Goal: Task Accomplishment & Management: Manage account settings

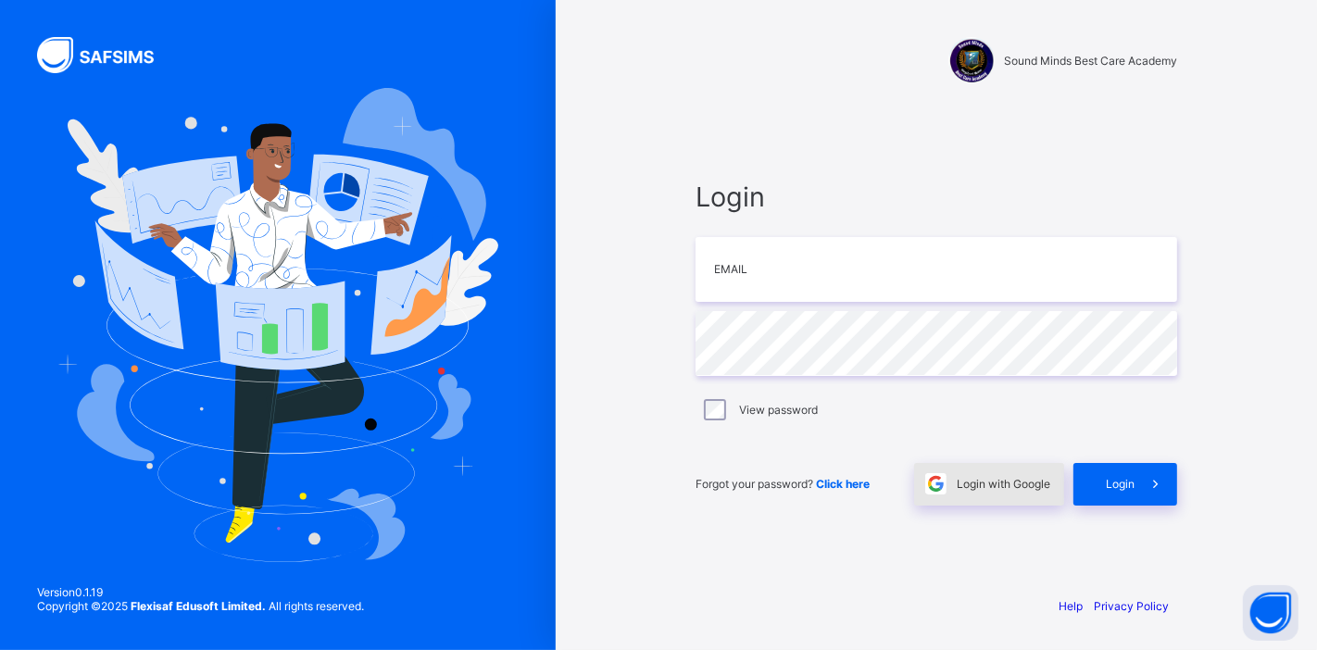
click at [987, 494] on div "Login with Google" at bounding box center [989, 484] width 150 height 43
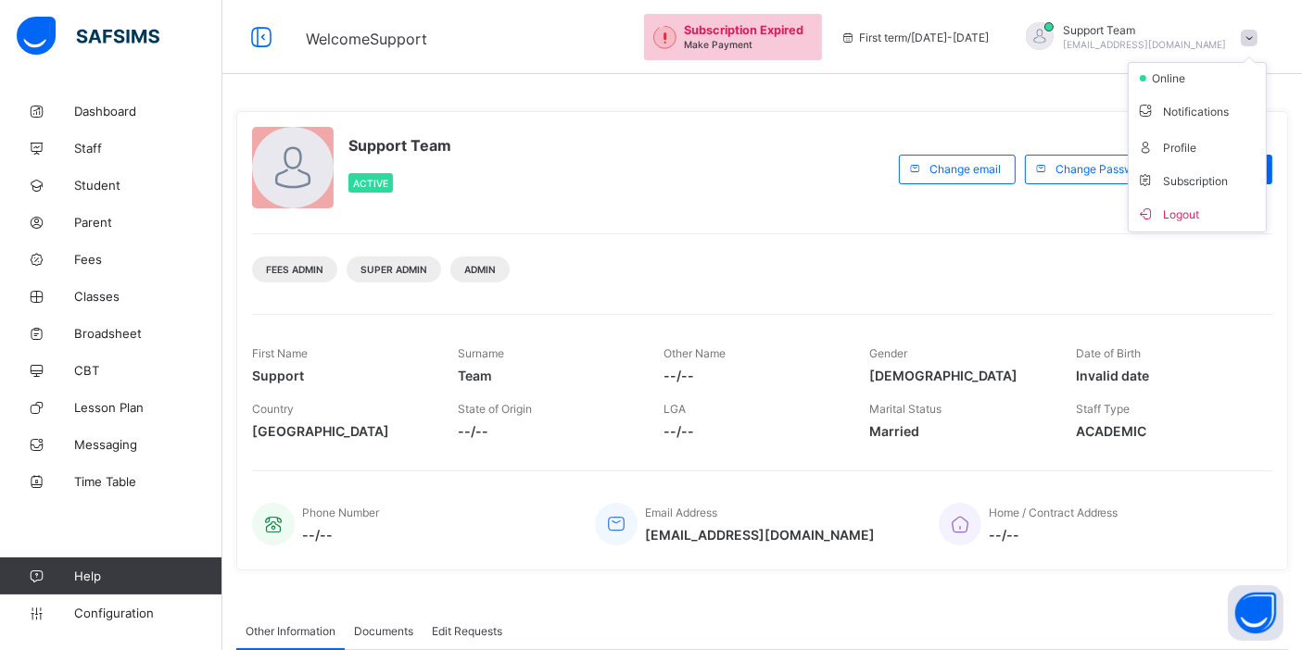
click at [1212, 192] on li "Subscription" at bounding box center [1196, 180] width 137 height 31
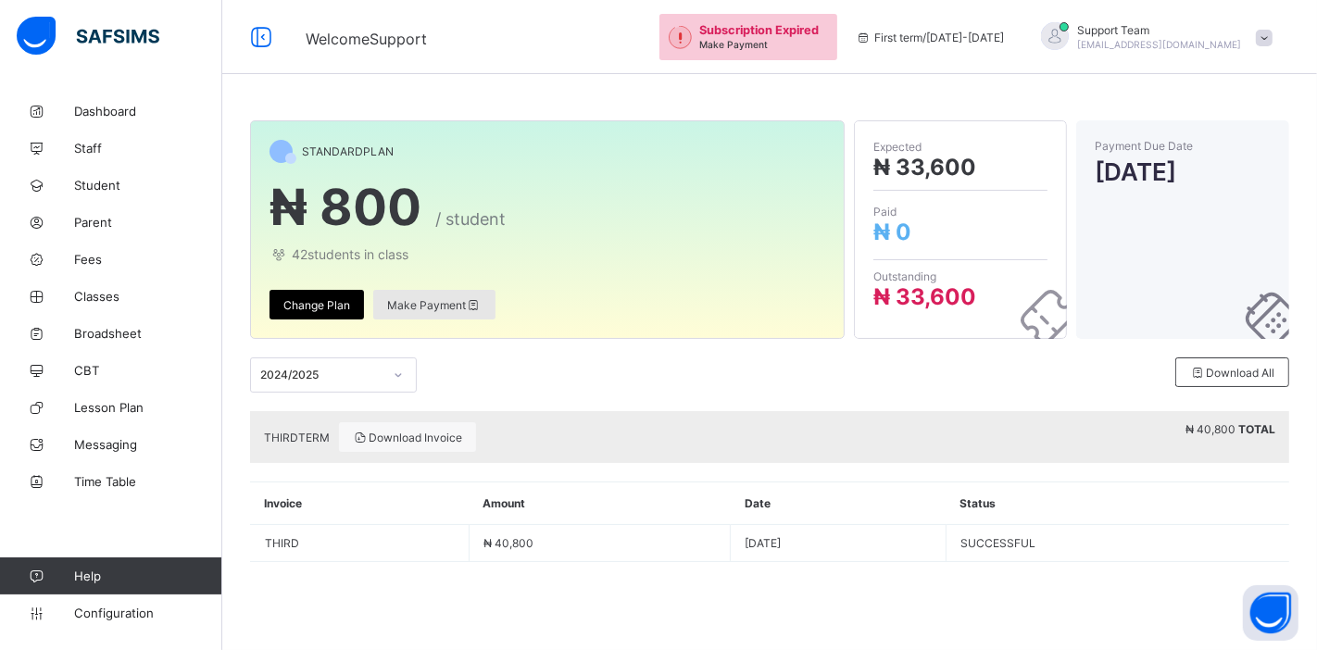
click at [415, 298] on span "Make Payment" at bounding box center [434, 305] width 94 height 14
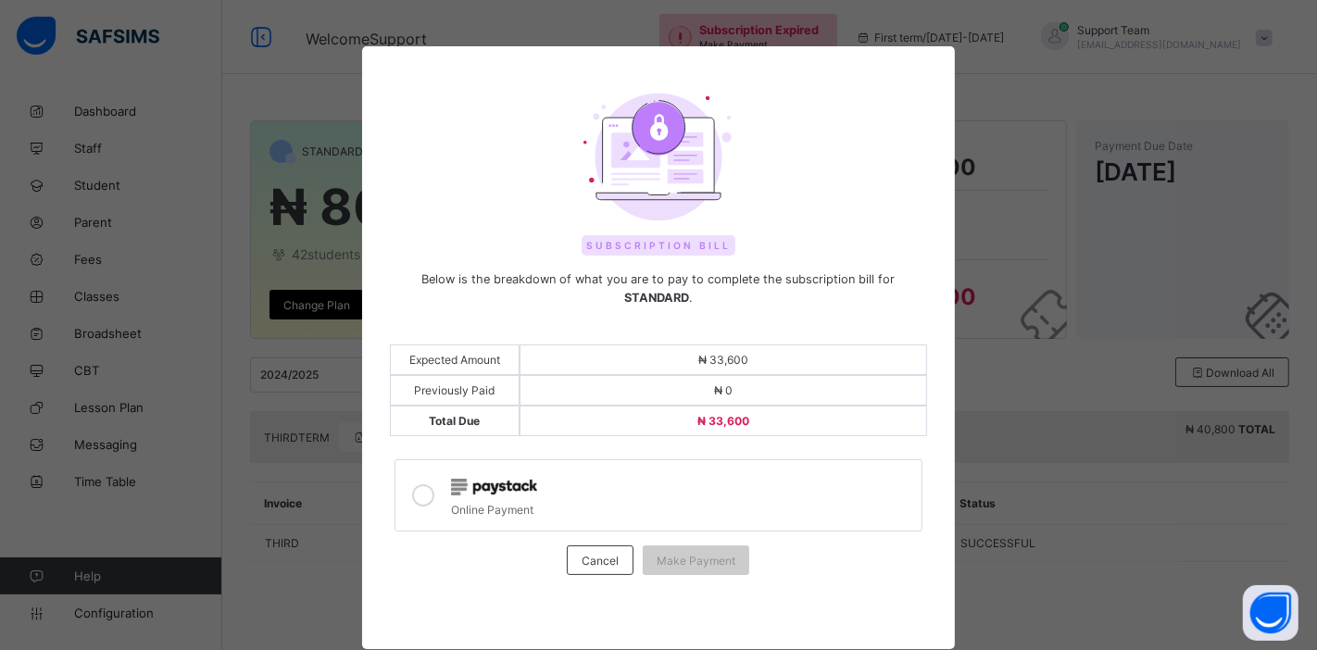
click at [421, 485] on icon at bounding box center [423, 496] width 22 height 22
click at [709, 554] on span "Make Payment" at bounding box center [696, 561] width 79 height 14
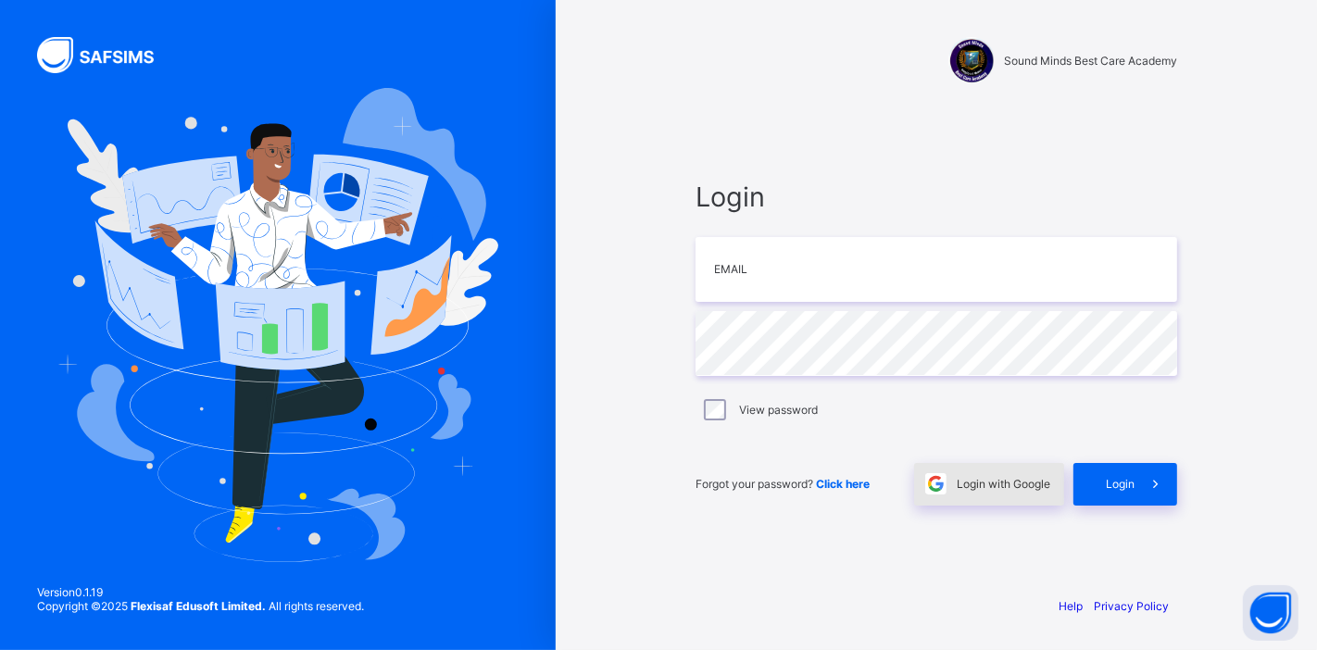
click at [1017, 481] on span "Login with Google" at bounding box center [1004, 484] width 94 height 14
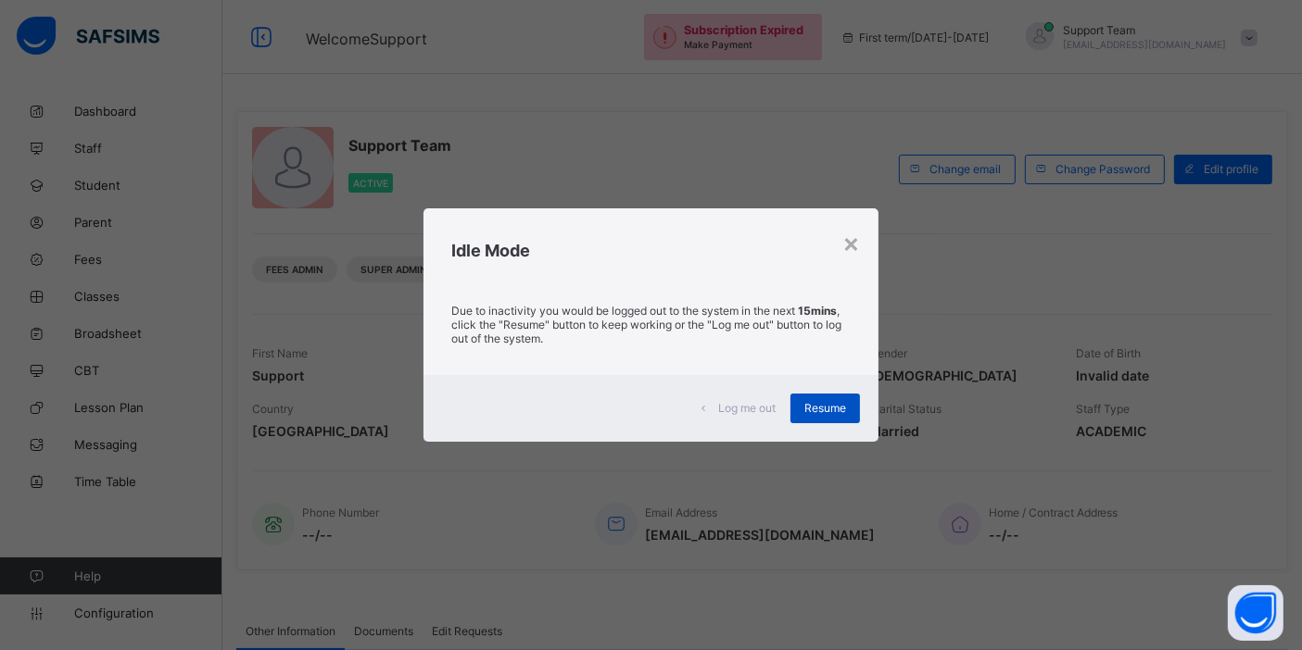
click at [830, 410] on span "Resume" at bounding box center [825, 408] width 42 height 14
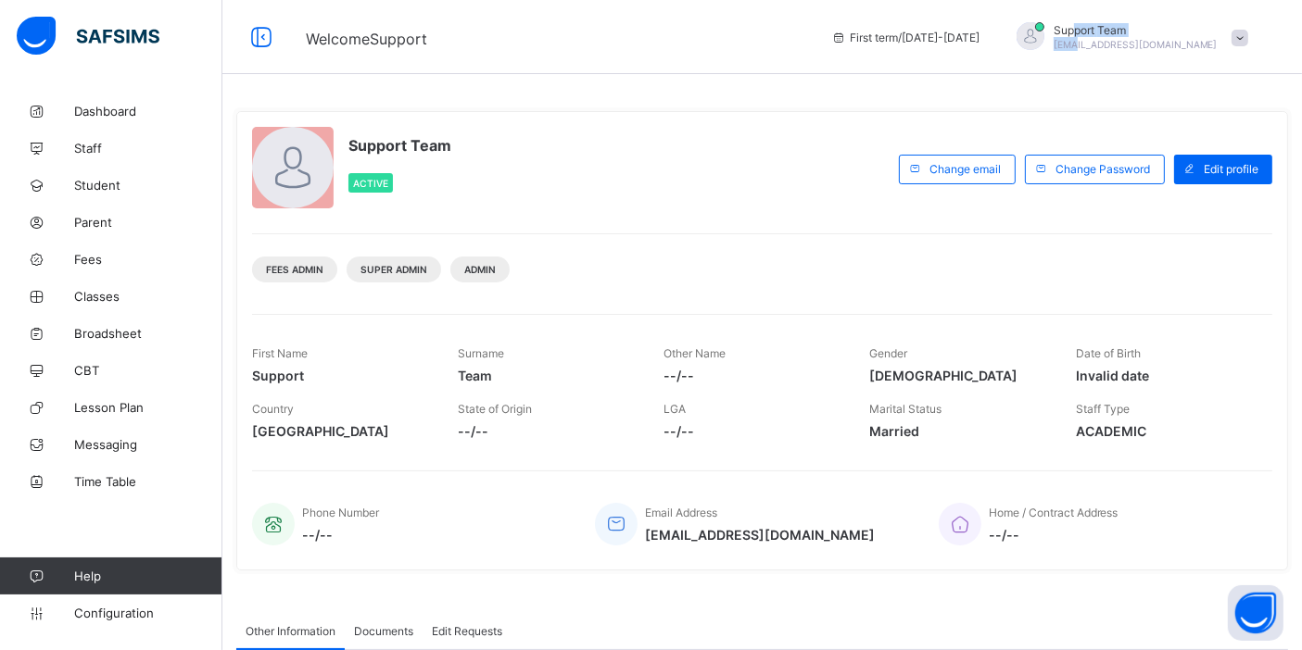
click at [1143, 37] on div "Support Team oluwatooni@flexisaf.com" at bounding box center [1135, 37] width 164 height 28
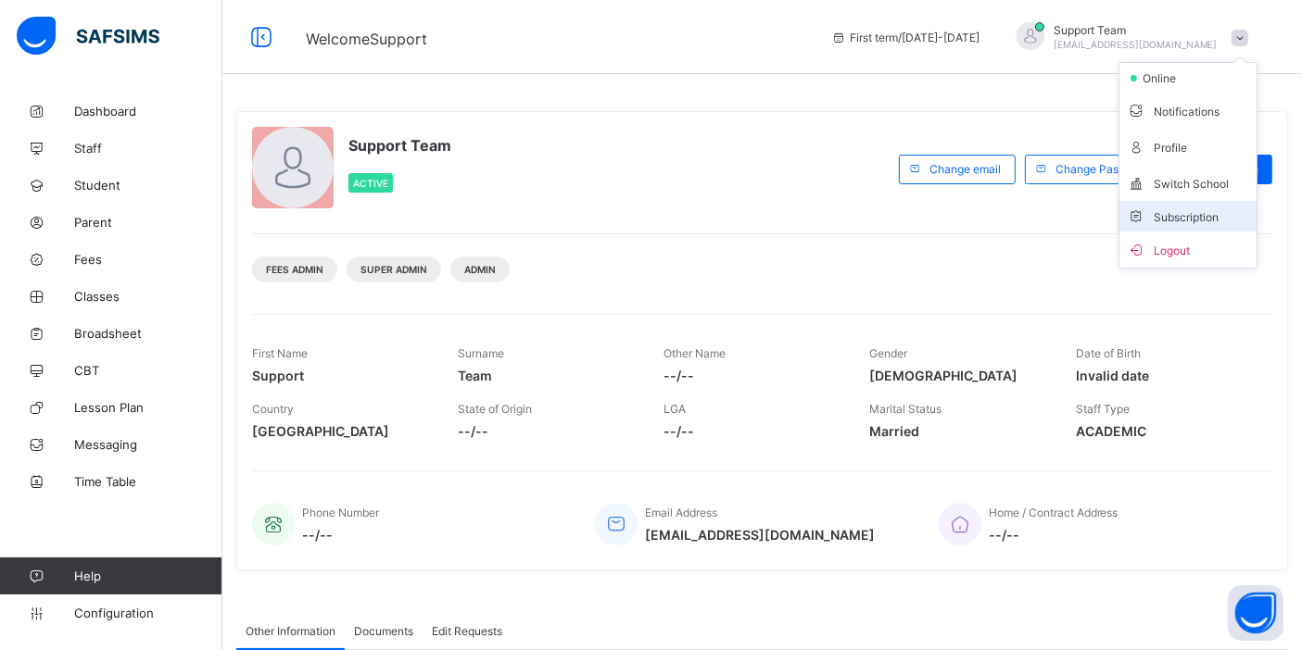
click at [1193, 203] on li "Subscription" at bounding box center [1187, 216] width 137 height 31
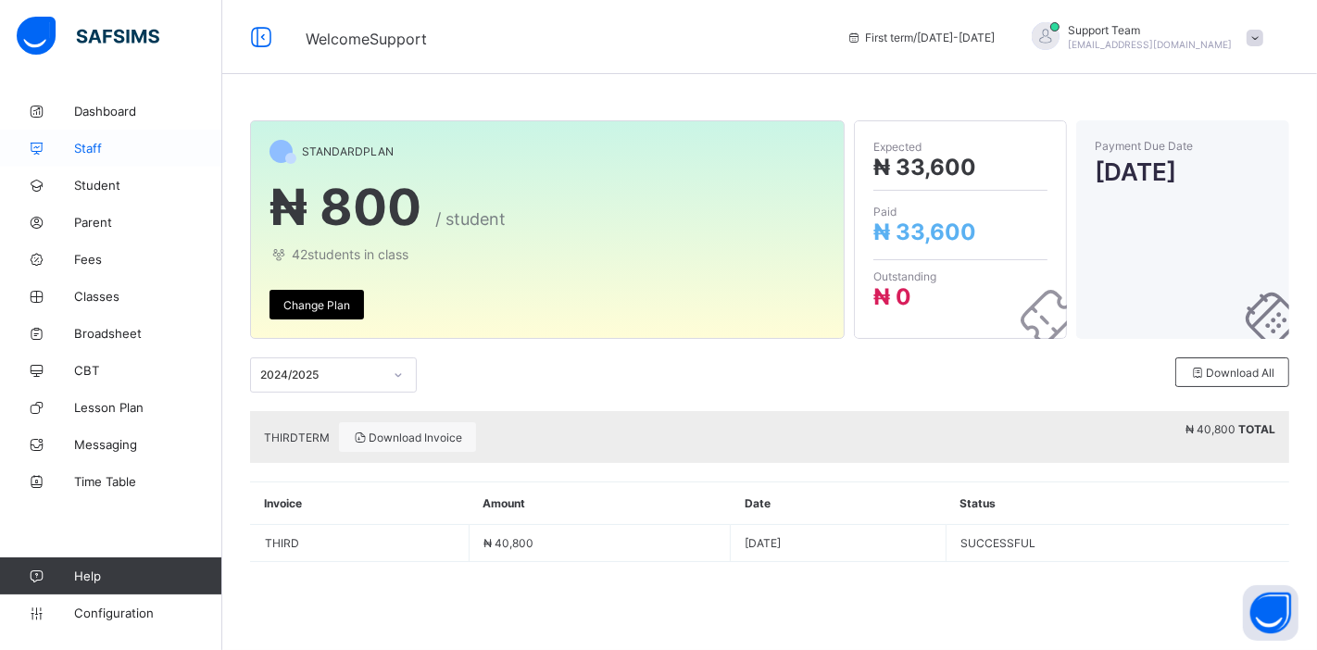
click at [111, 155] on span "Staff" at bounding box center [148, 148] width 148 height 15
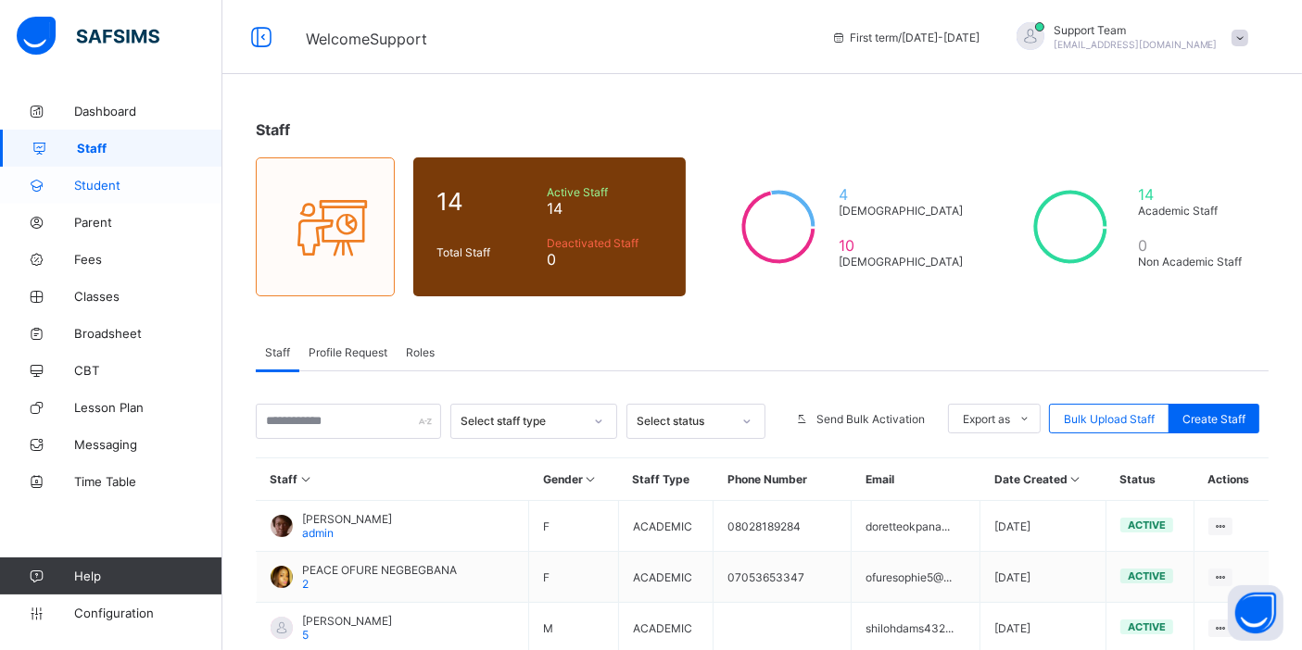
click at [107, 189] on span "Student" at bounding box center [148, 185] width 148 height 15
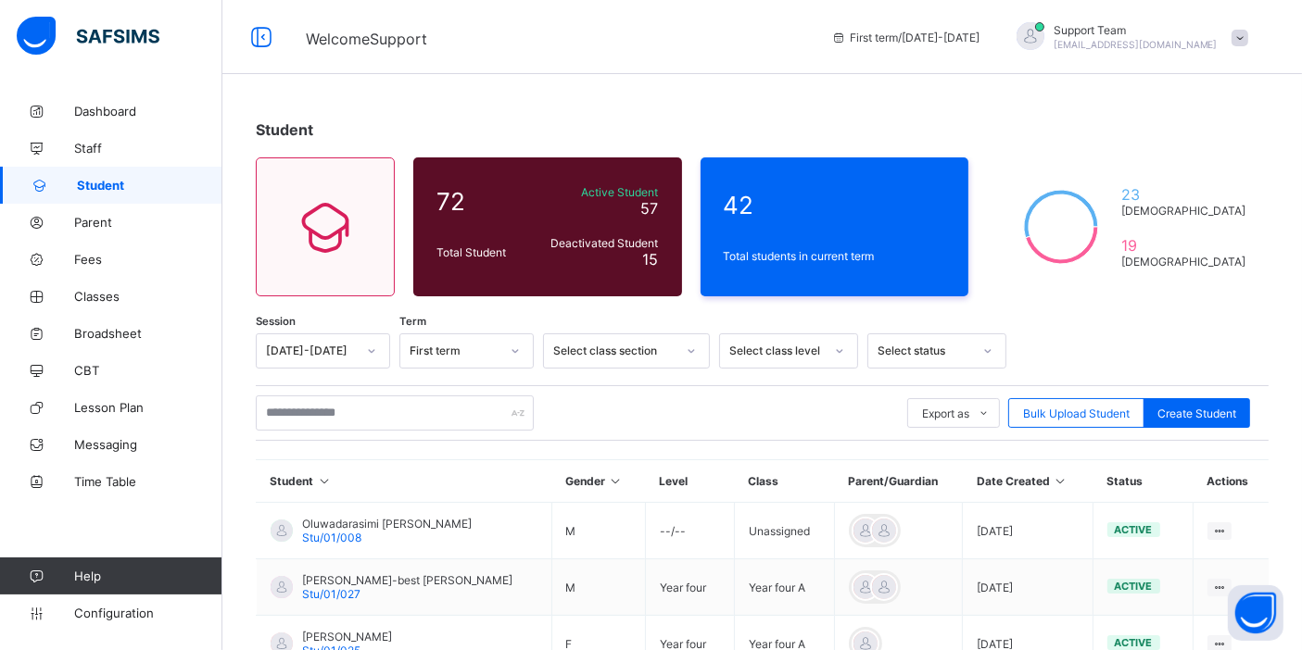
click at [1217, 31] on span "Support Team" at bounding box center [1135, 30] width 164 height 14
click at [1217, 213] on span "Subscription" at bounding box center [1173, 217] width 93 height 14
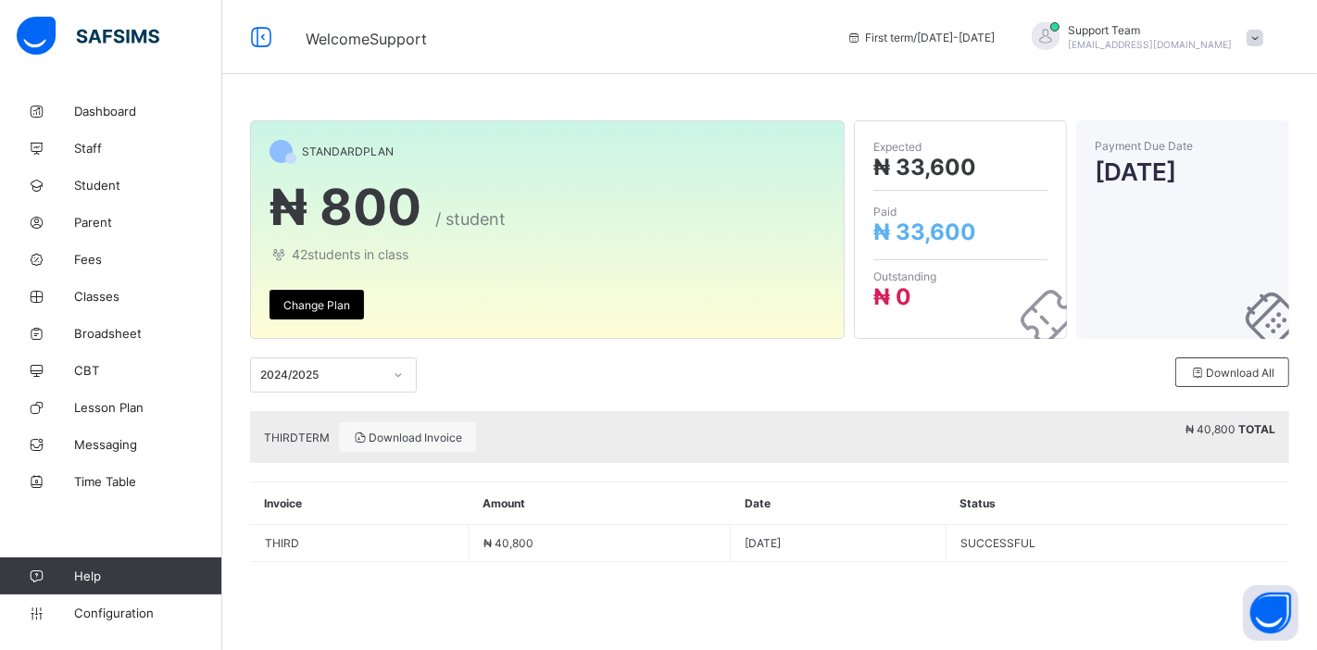
click at [330, 396] on div "2024/2025 Download All" at bounding box center [769, 375] width 1039 height 72
click at [341, 382] on div "2024/2025" at bounding box center [316, 375] width 130 height 26
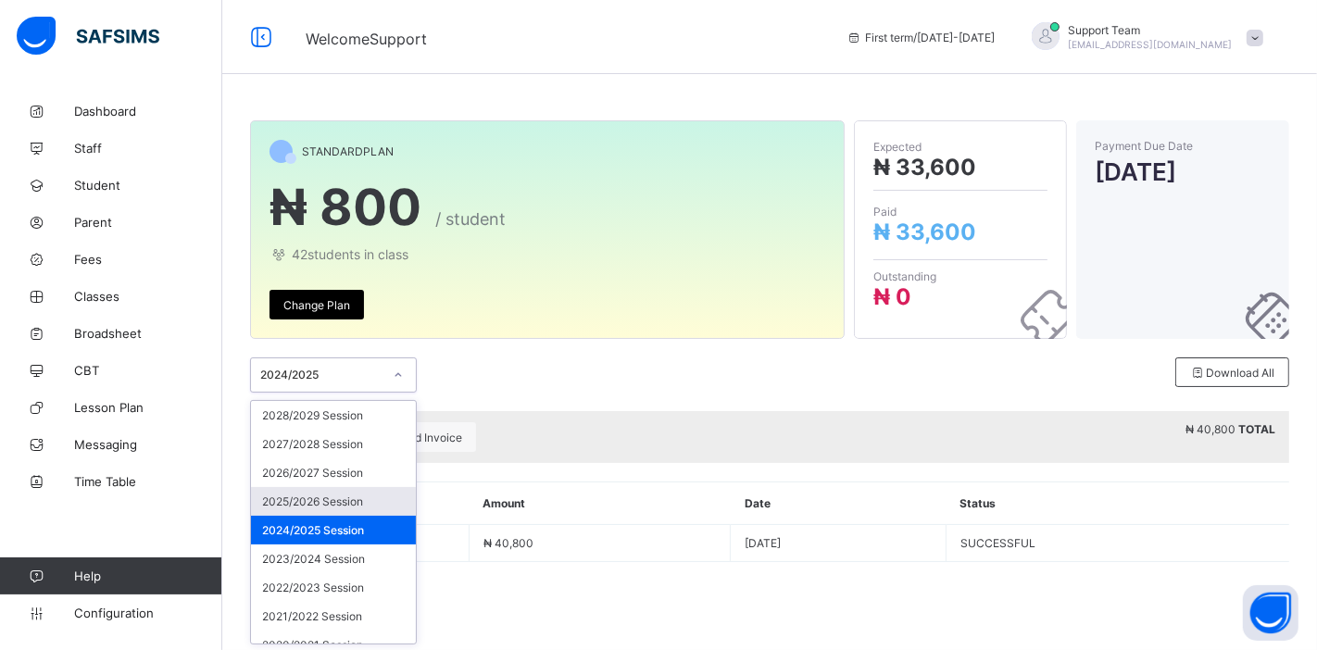
click at [324, 500] on div "2025/2026 Session" at bounding box center [333, 501] width 165 height 29
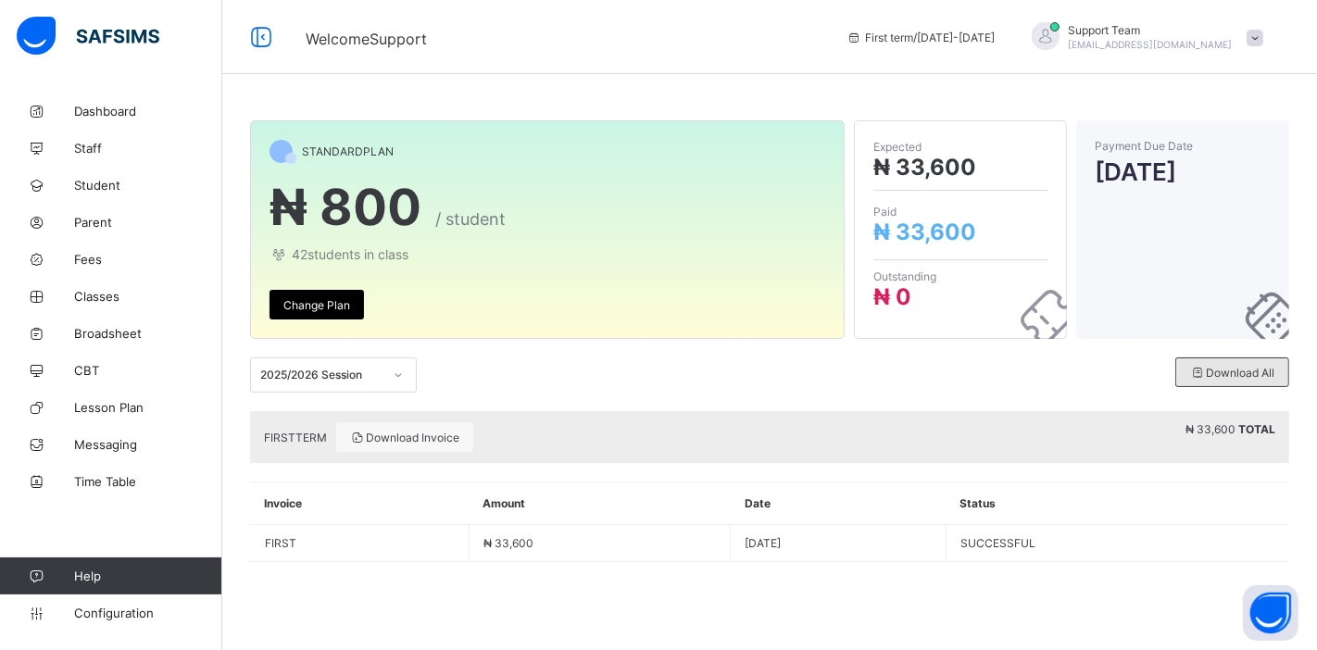
click at [1230, 366] on span "Download All" at bounding box center [1232, 373] width 84 height 14
click at [397, 440] on span "Download Invoice" at bounding box center [404, 438] width 109 height 14
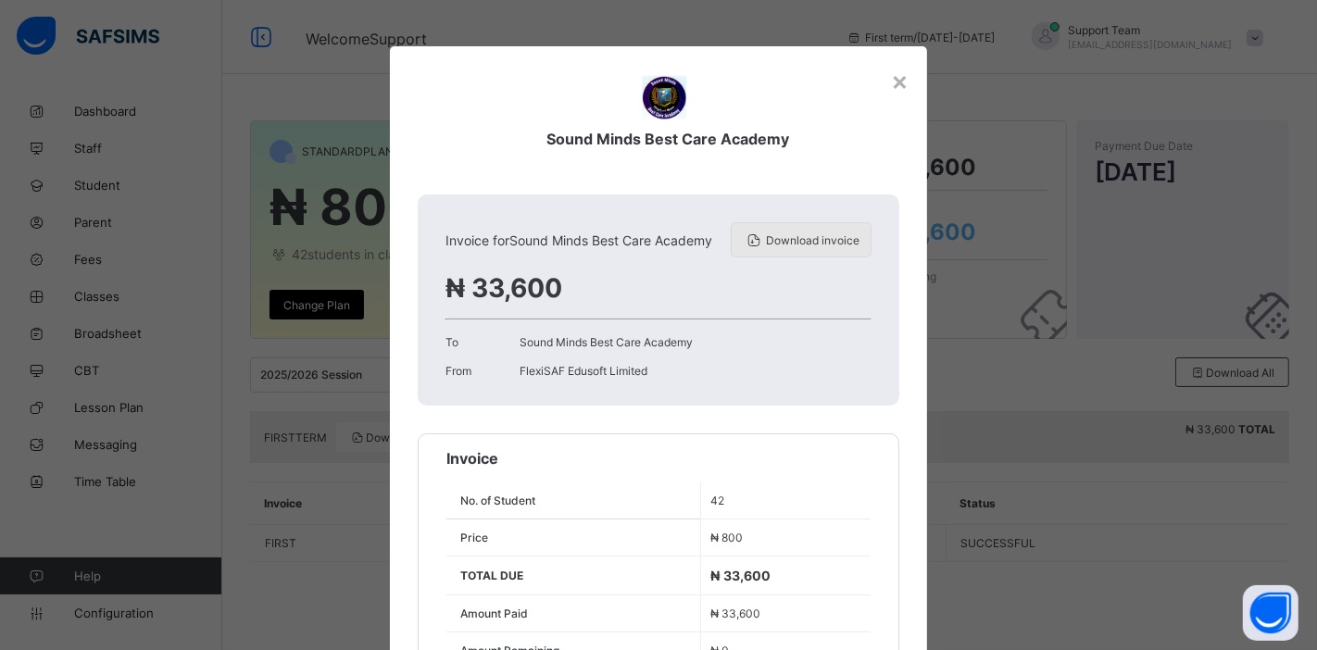
click at [799, 236] on span "Download invoice" at bounding box center [813, 240] width 94 height 14
drag, startPoint x: 895, startPoint y: 83, endPoint x: 989, endPoint y: 35, distance: 106.1
click at [895, 84] on div "×" at bounding box center [900, 80] width 18 height 31
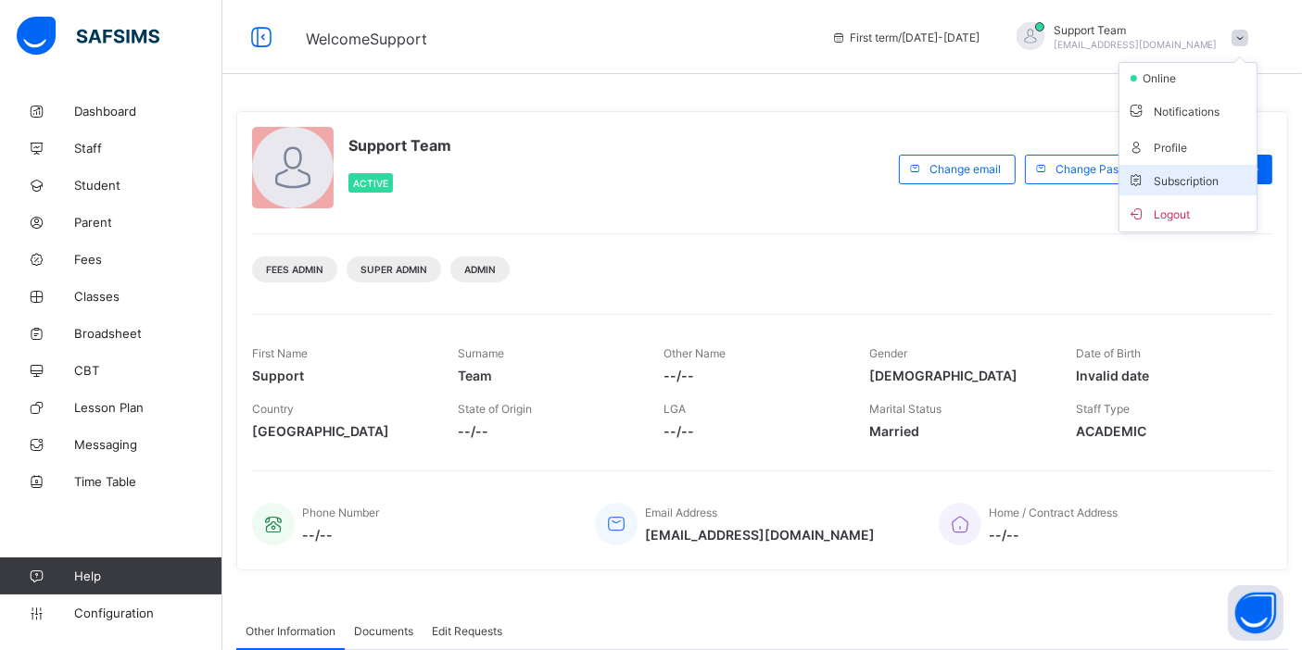
click at [1140, 172] on li "Subscription" at bounding box center [1187, 180] width 137 height 31
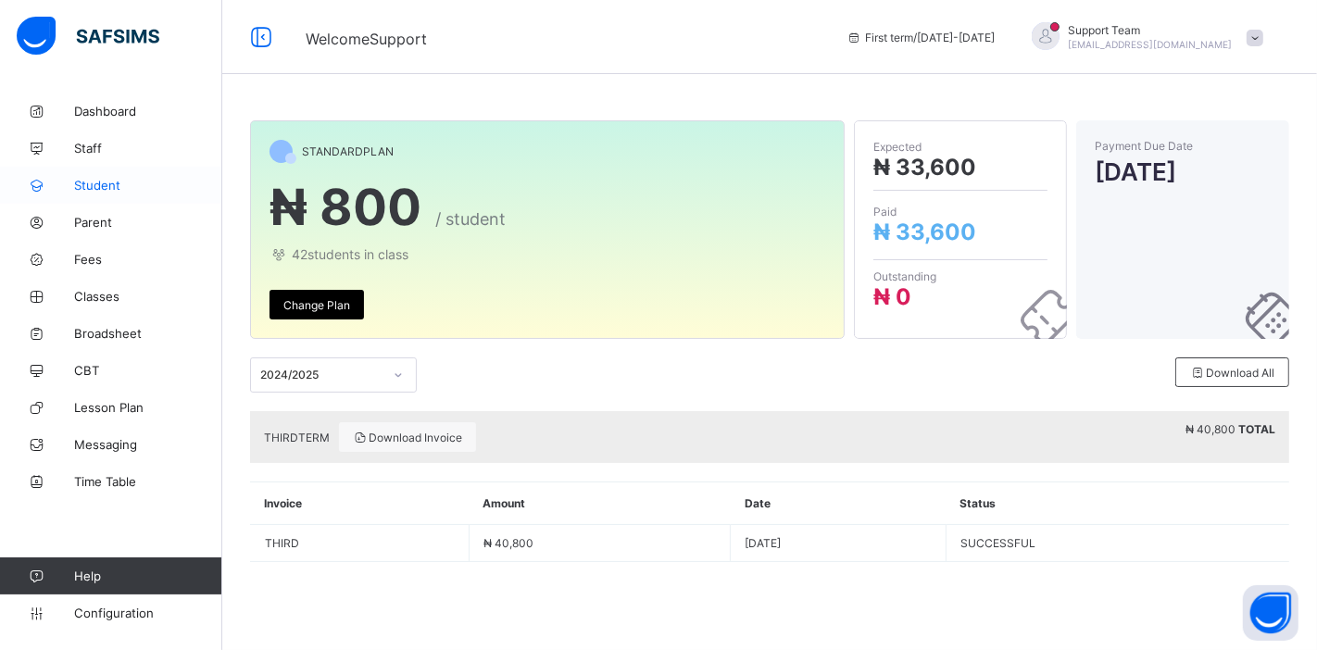
click at [119, 170] on link "Student" at bounding box center [111, 185] width 222 height 37
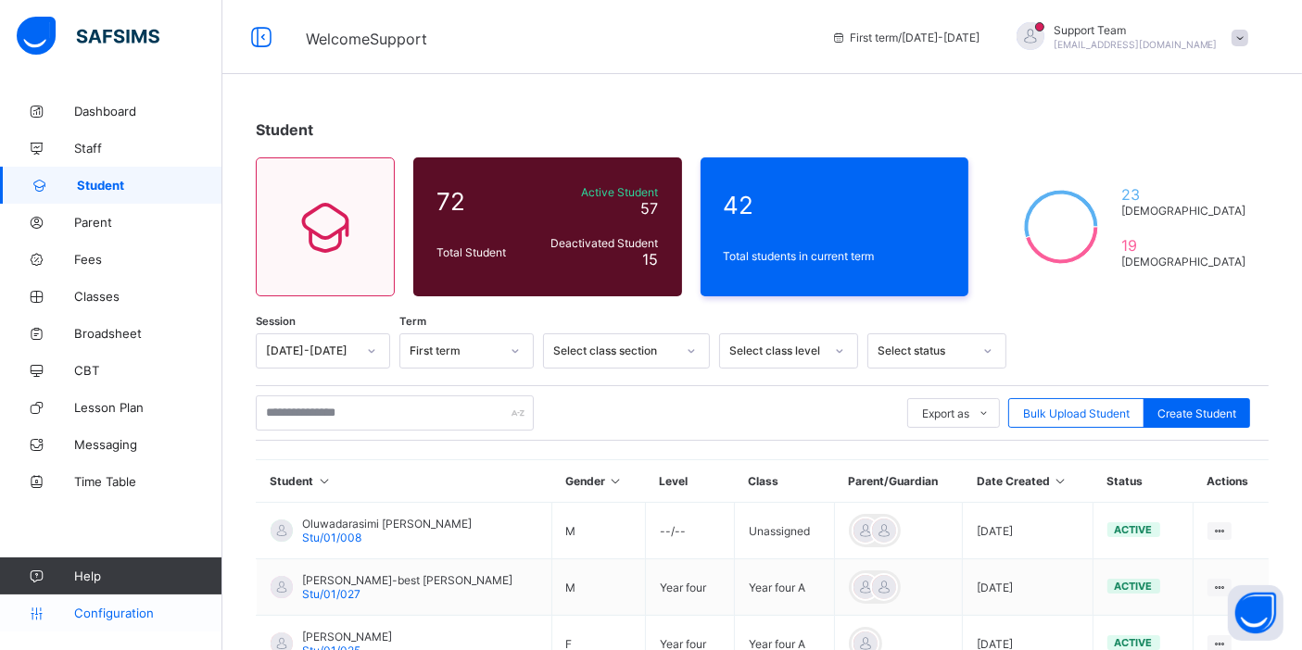
click at [95, 611] on span "Configuration" at bounding box center [147, 613] width 147 height 15
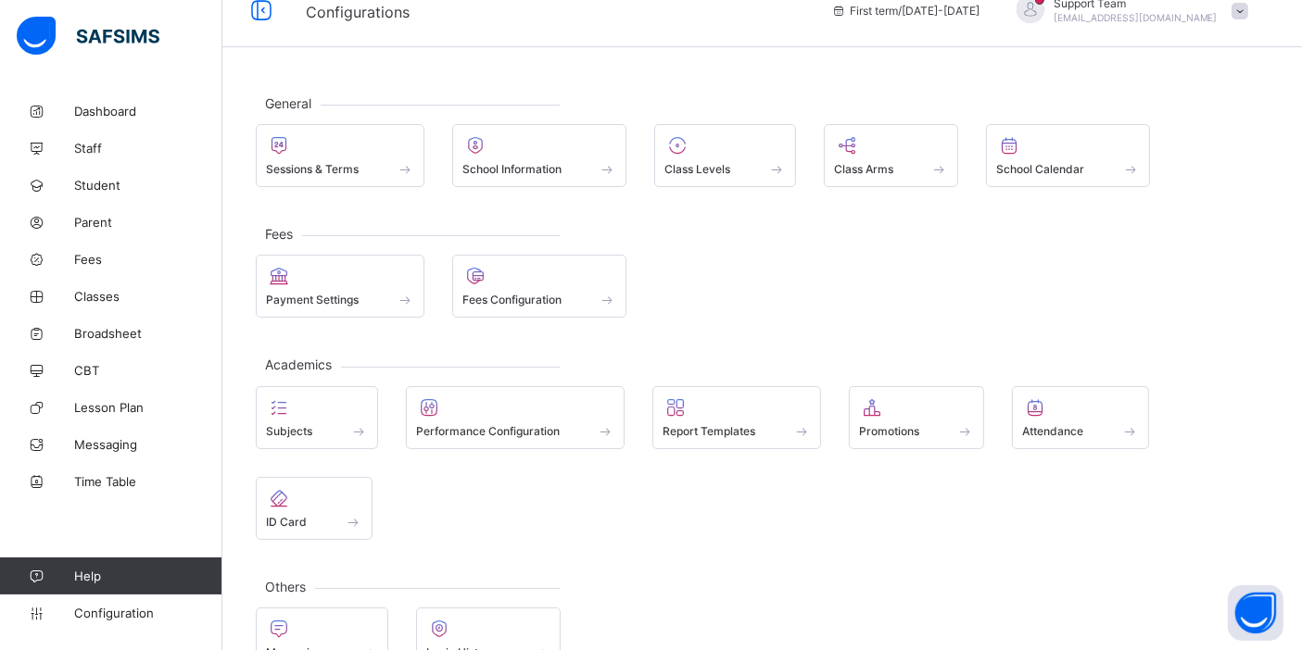
scroll to position [71, 0]
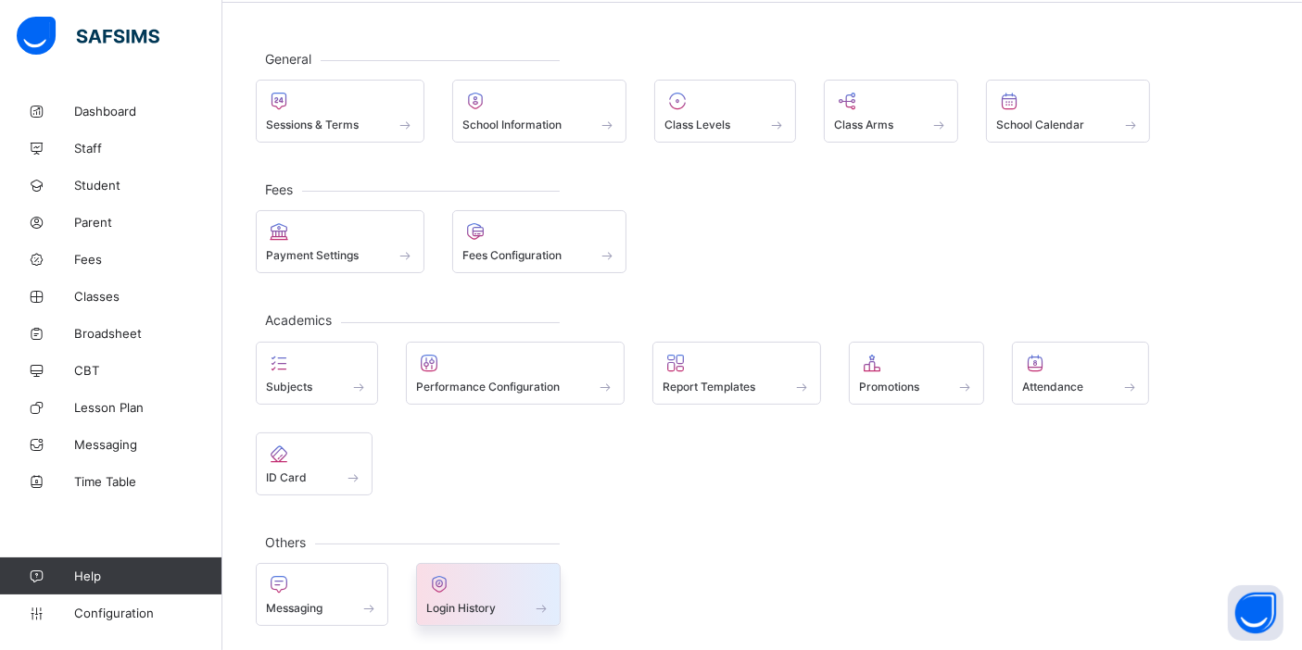
click at [534, 584] on div at bounding box center [488, 584] width 125 height 22
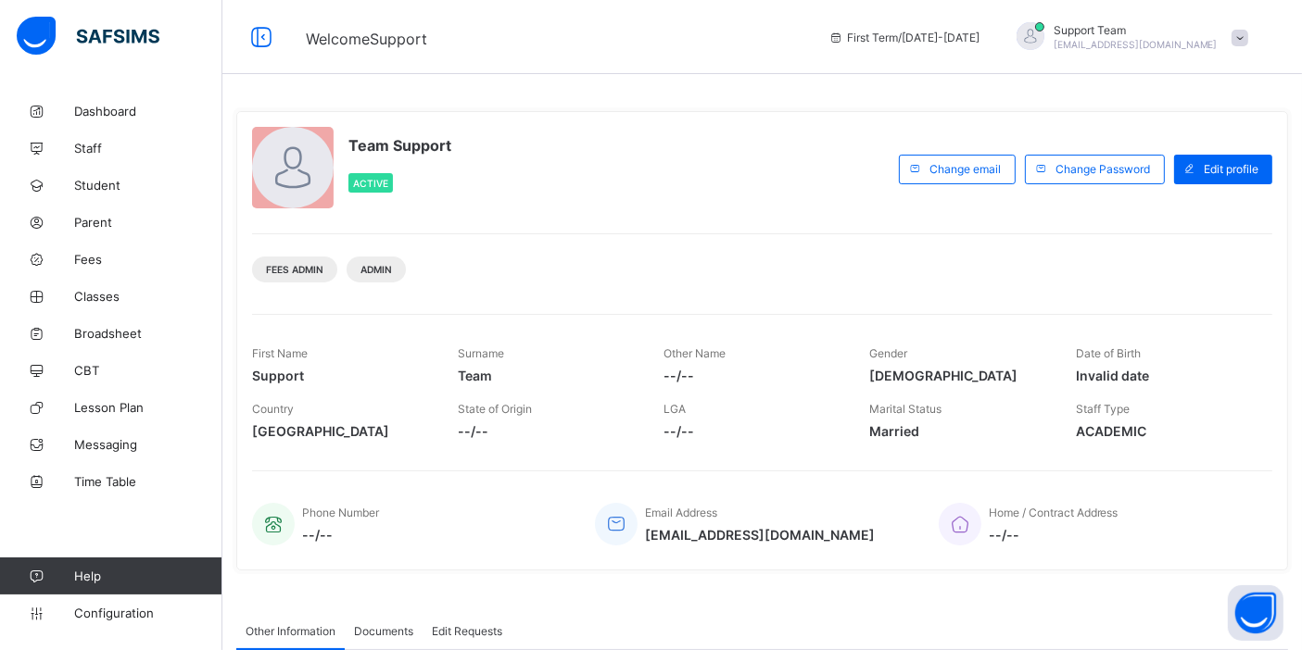
click at [1198, 34] on span "Support Team" at bounding box center [1135, 30] width 164 height 14
click at [1183, 186] on li "Subscription" at bounding box center [1187, 180] width 137 height 31
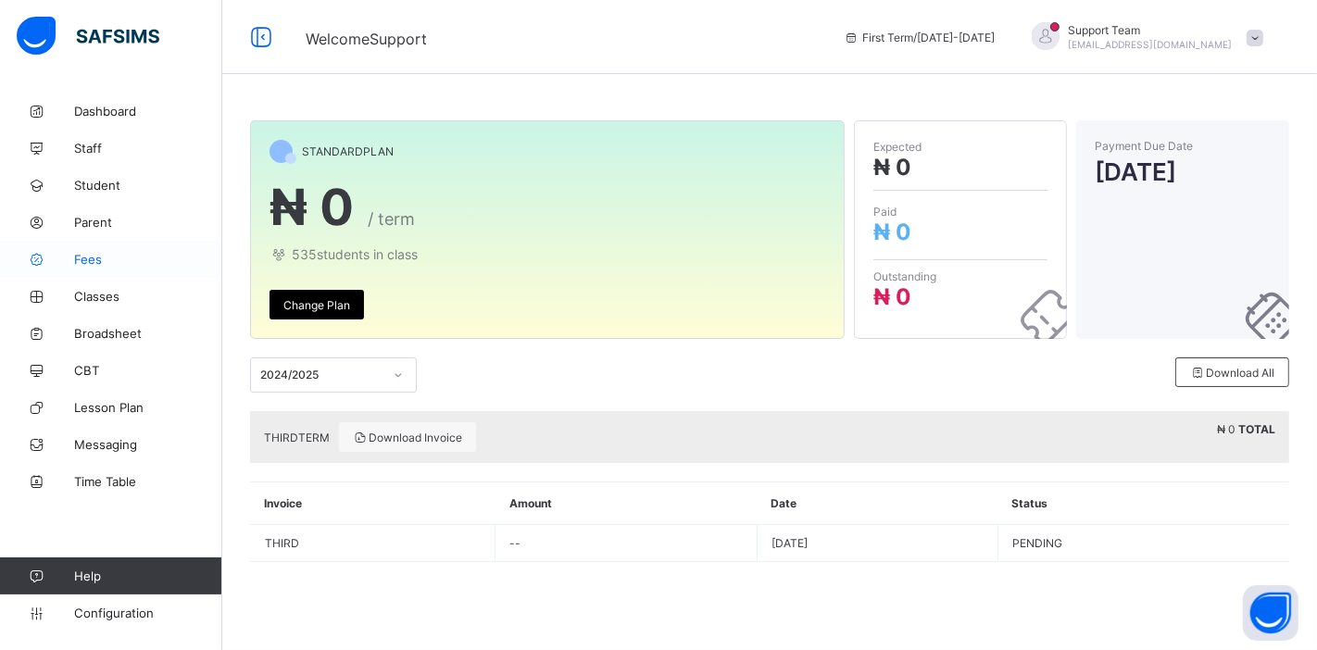
click at [112, 255] on span "Fees" at bounding box center [148, 259] width 148 height 15
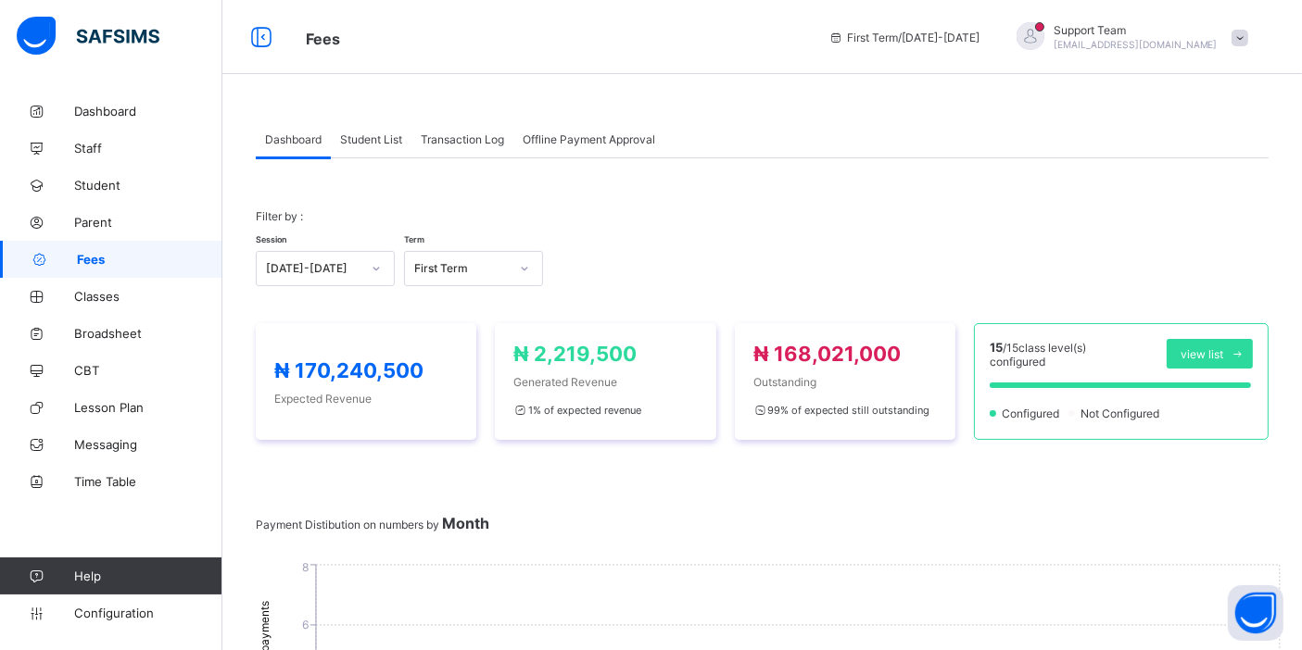
click at [465, 129] on div "Transaction Log" at bounding box center [462, 138] width 102 height 37
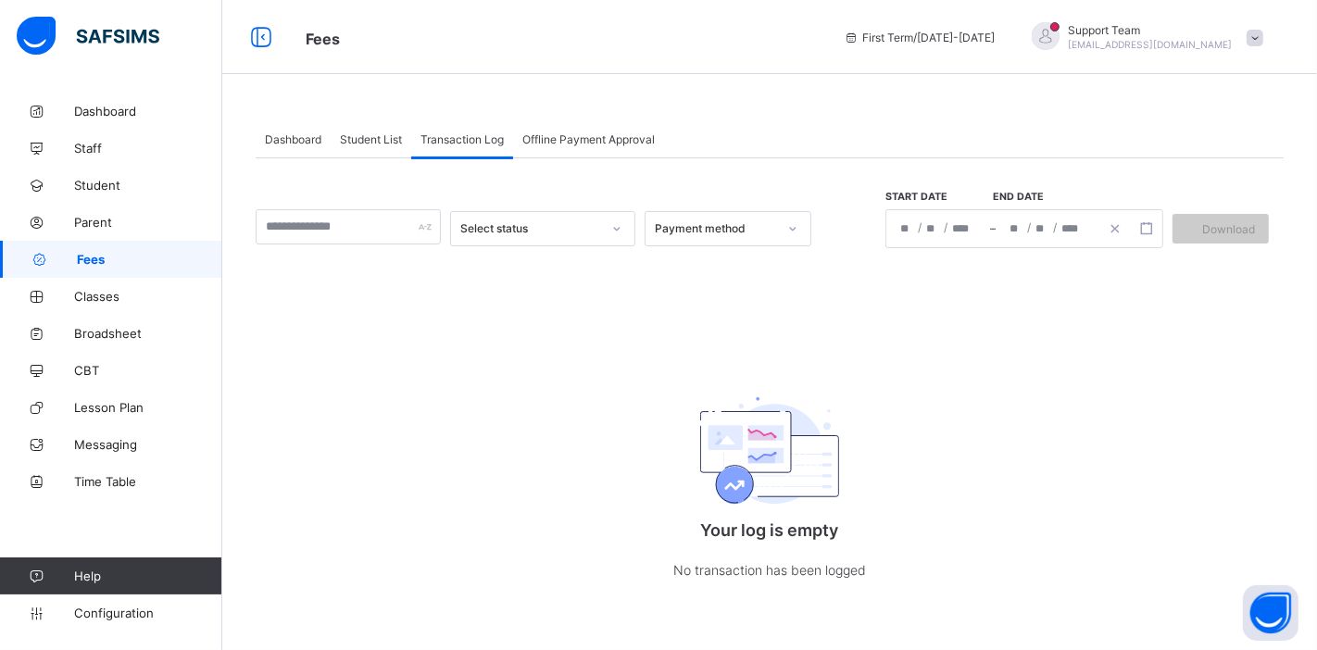
click at [566, 139] on span "Offline Payment Approval" at bounding box center [589, 139] width 132 height 14
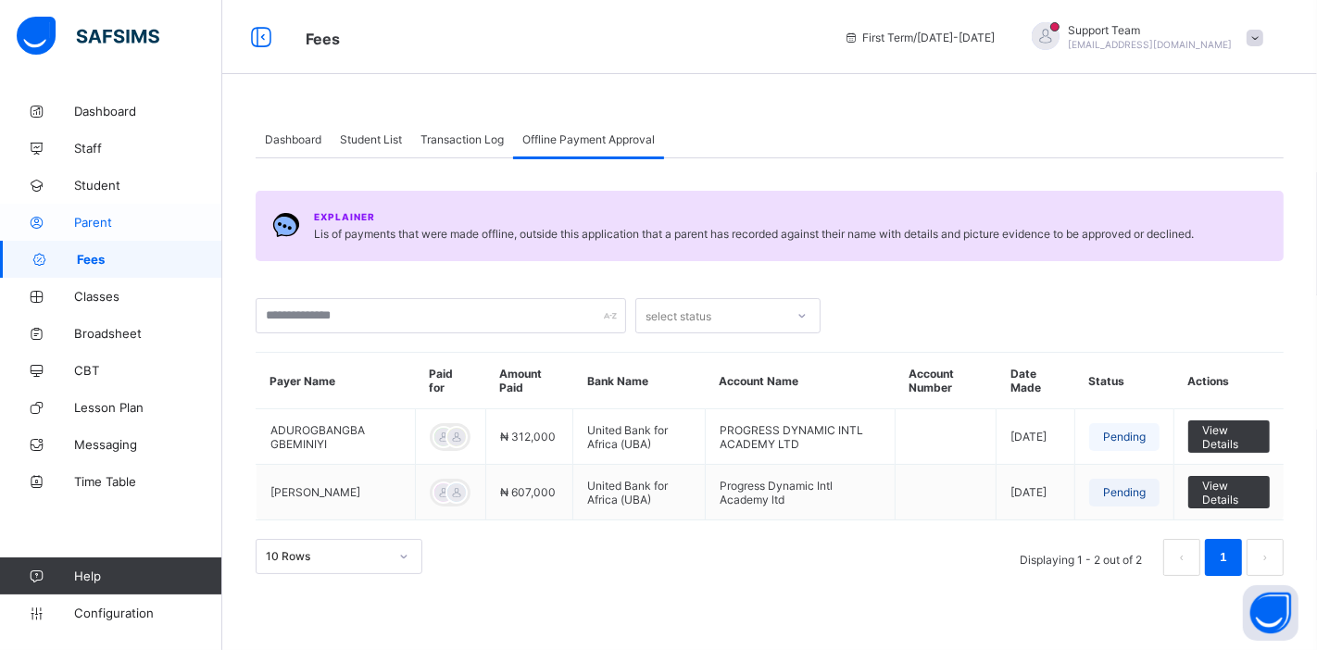
click at [113, 219] on span "Parent" at bounding box center [148, 222] width 148 height 15
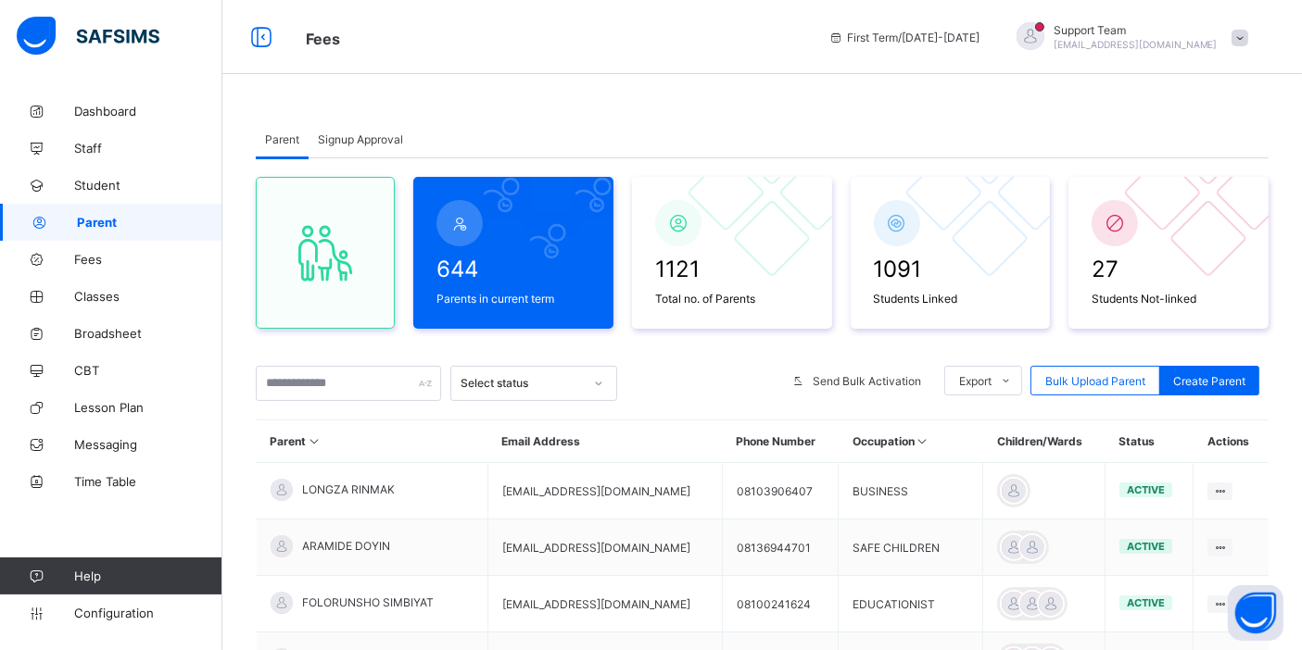
click at [377, 148] on div "Signup Approval" at bounding box center [360, 138] width 104 height 37
